Goal: Feedback & Contribution: Leave review/rating

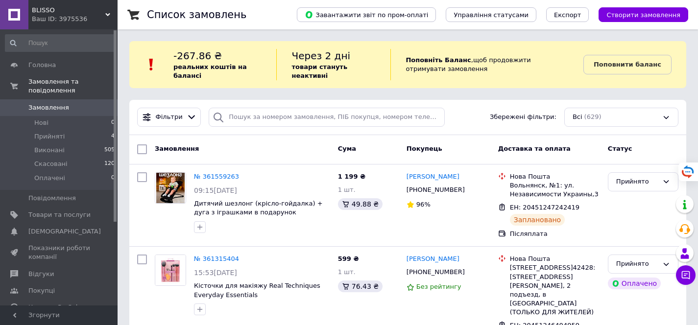
click at [107, 15] on use at bounding box center [107, 14] width 5 height 3
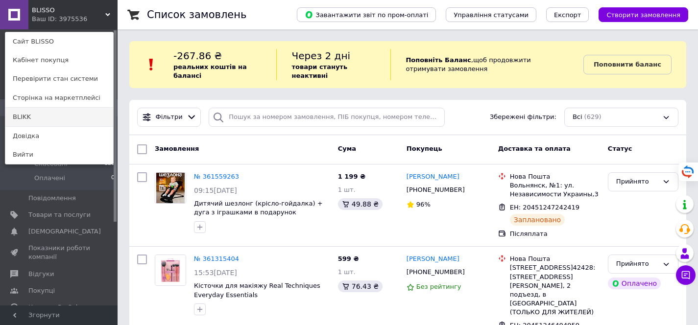
click at [55, 117] on link "BLIKK" at bounding box center [59, 117] width 108 height 19
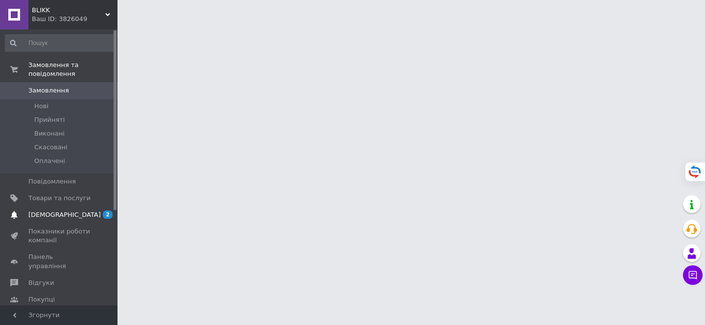
click at [54, 213] on span "[DEMOGRAPHIC_DATA]" at bounding box center [64, 215] width 72 height 9
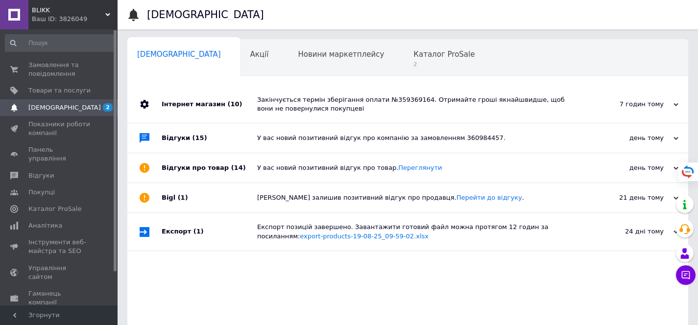
click at [379, 97] on div "Закінчується термін зберігання оплати №359369164. Отримайте гроші якнайшвидше, …" at bounding box center [418, 104] width 323 height 18
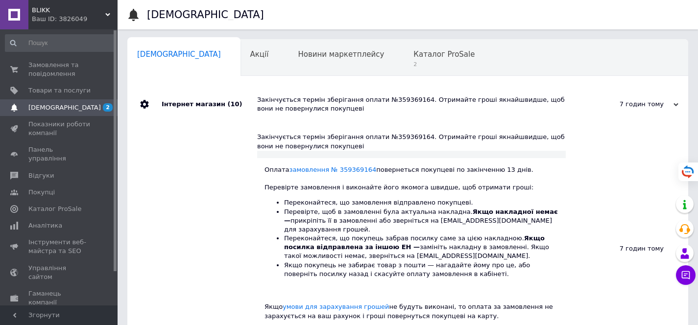
click at [379, 97] on div "Закінчується термін зберігання оплати №359369164. Отримайте гроші якнайшвидше, …" at bounding box center [418, 104] width 323 height 18
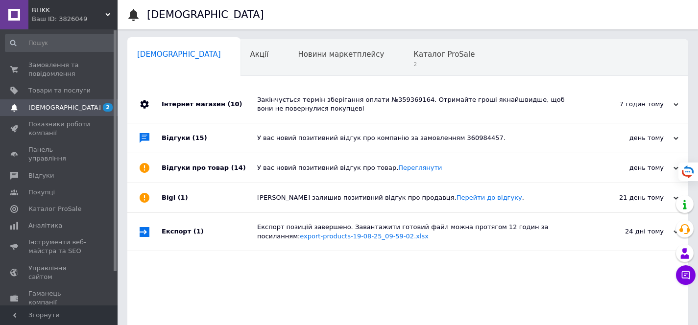
click at [464, 133] on div "У вас новий позитивний відгук про компанію за замовленням 360984457." at bounding box center [418, 137] width 323 height 29
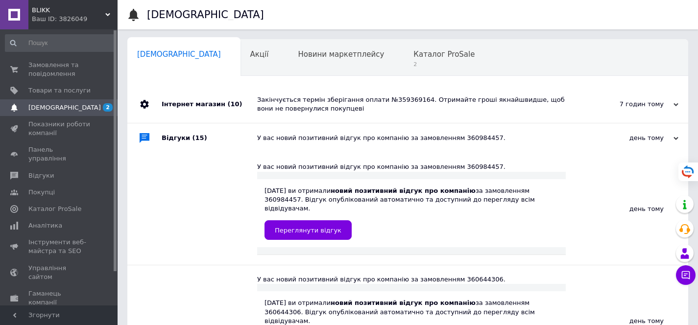
click at [465, 136] on div "У вас новий позитивний відгук про компанію за замовленням 360984457." at bounding box center [418, 138] width 323 height 9
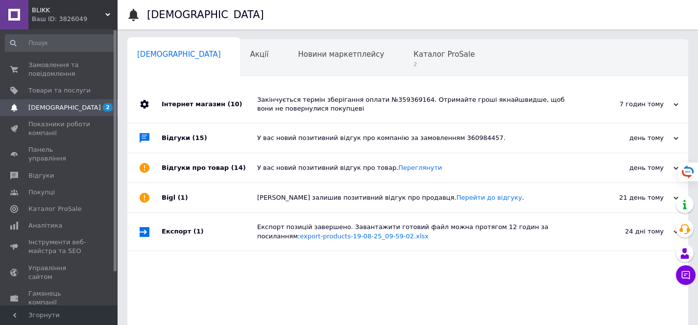
click at [467, 136] on div "У вас новий позитивний відгук про компанію за замовленням 360984457." at bounding box center [418, 138] width 323 height 9
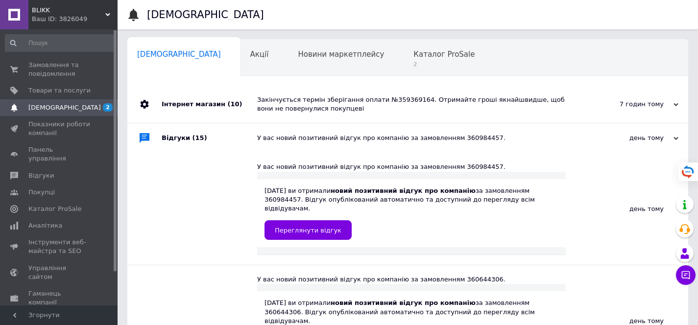
click at [467, 136] on div "У вас новий позитивний відгук про компанію за замовленням 360984457." at bounding box center [418, 138] width 323 height 9
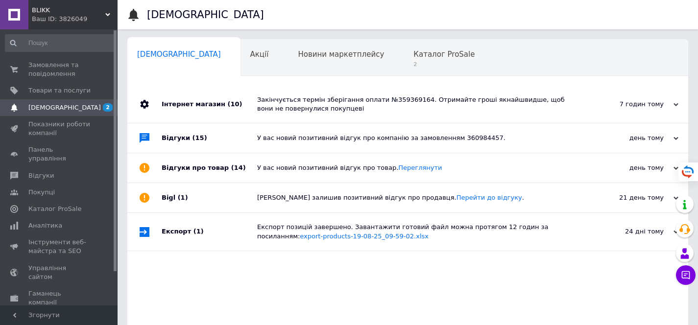
click at [468, 131] on div "У вас новий позитивний відгук про компанію за замовленням 360984457." at bounding box center [418, 137] width 323 height 29
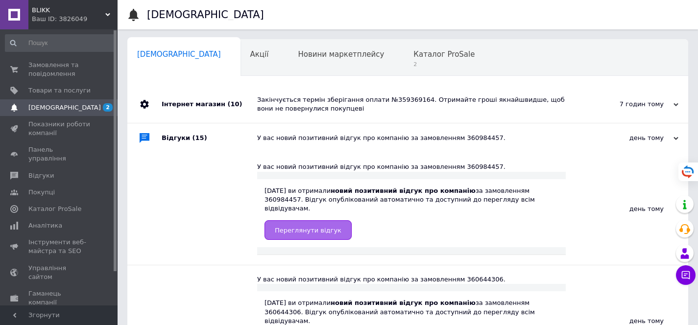
click at [300, 227] on span "Переглянути відгук" at bounding box center [308, 230] width 67 height 7
